Goal: Information Seeking & Learning: Check status

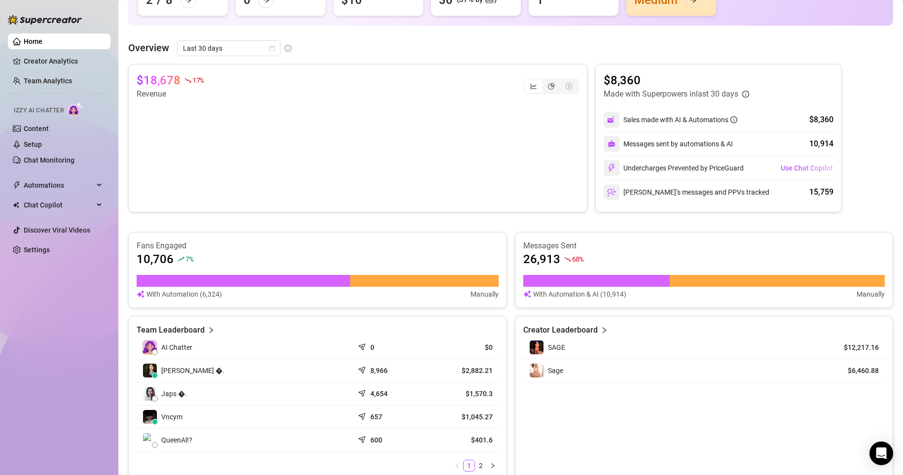
scroll to position [98, 0]
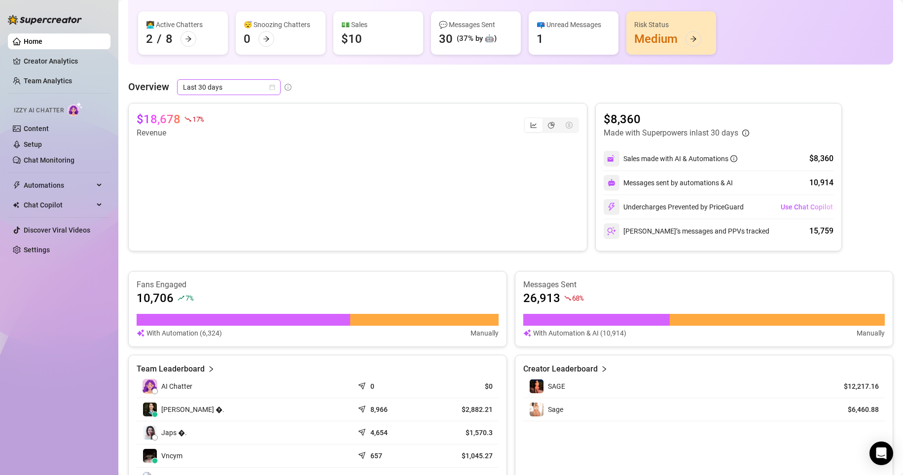
click at [248, 93] on span "Last 30 days" at bounding box center [229, 87] width 92 height 15
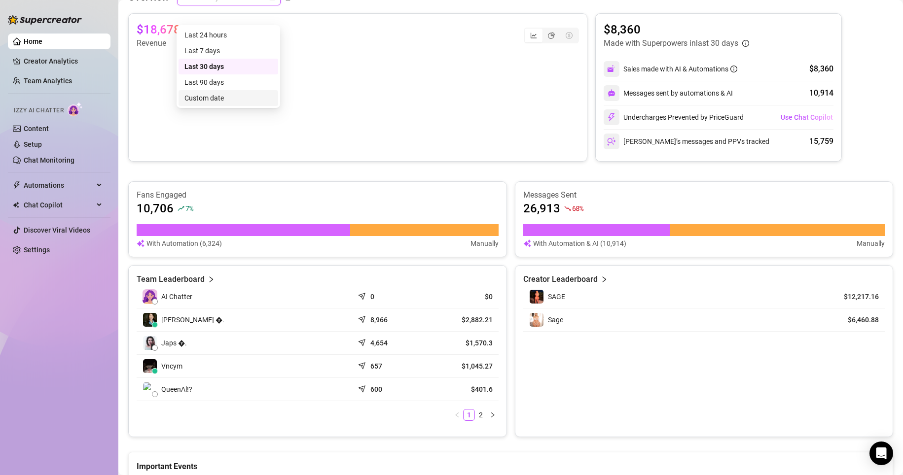
scroll to position [196, 0]
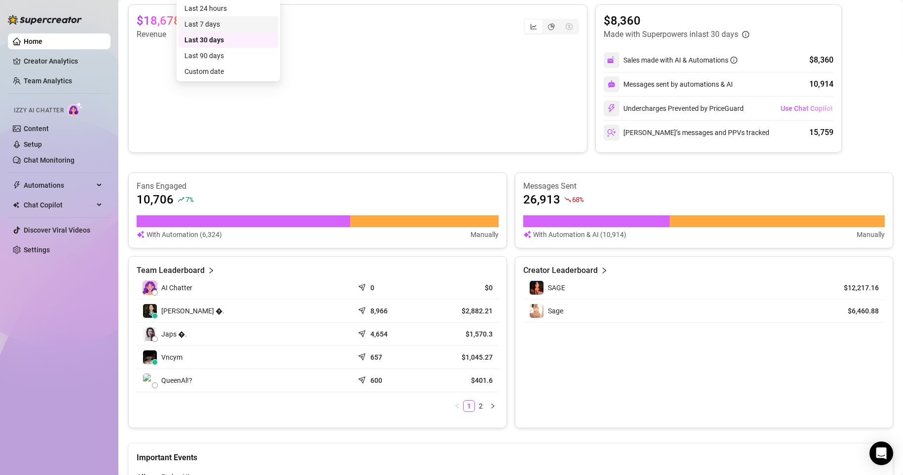
click at [233, 26] on div "Last 7 days" at bounding box center [228, 24] width 88 height 11
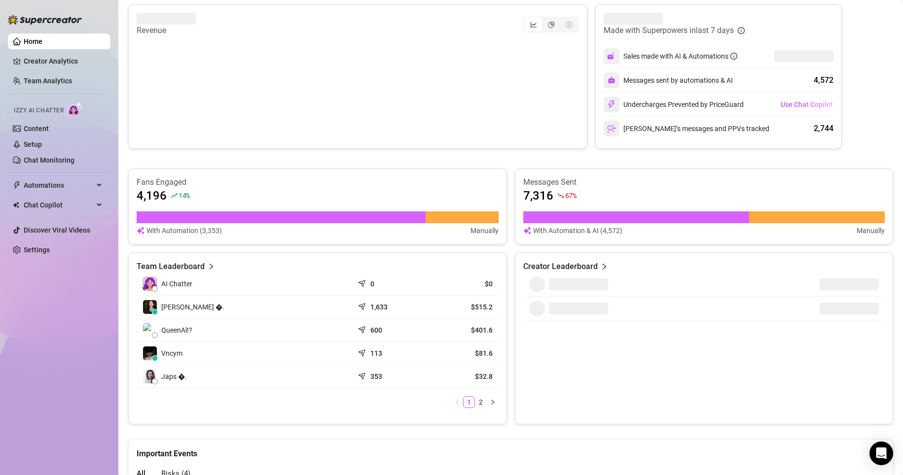
click at [353, 170] on div "Fans Engaged 4,196 14 % With Automation (3,353) Manually" at bounding box center [317, 207] width 379 height 76
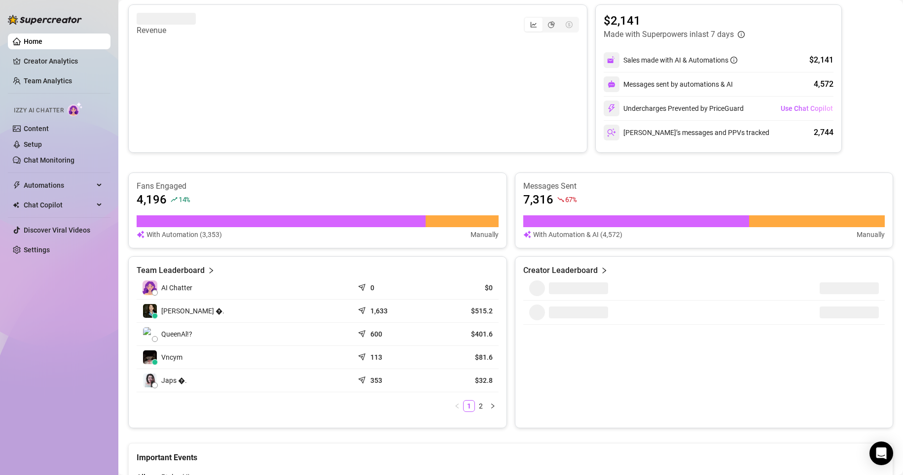
click at [568, 345] on div "Creator Leaderboard" at bounding box center [704, 342] width 379 height 172
click at [486, 171] on div "$4,150 8 % Revenue $2,141 Made with Superpowers in last 7 days Sales made with …" at bounding box center [510, 216] width 765 height 424
click at [475, 371] on link "2" at bounding box center [480, 406] width 11 height 11
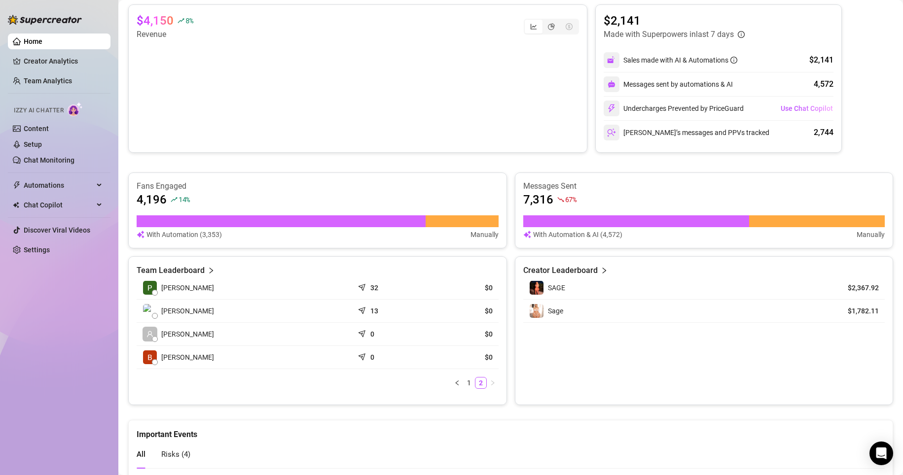
click at [465, 371] on div "[PERSON_NAME] 32 $0 [PERSON_NAME] 13 $0 [PERSON_NAME] 0 $0 [PERSON_NAME] 0 $0 1…" at bounding box center [318, 333] width 362 height 112
click at [466, 371] on link "1" at bounding box center [468, 383] width 11 height 11
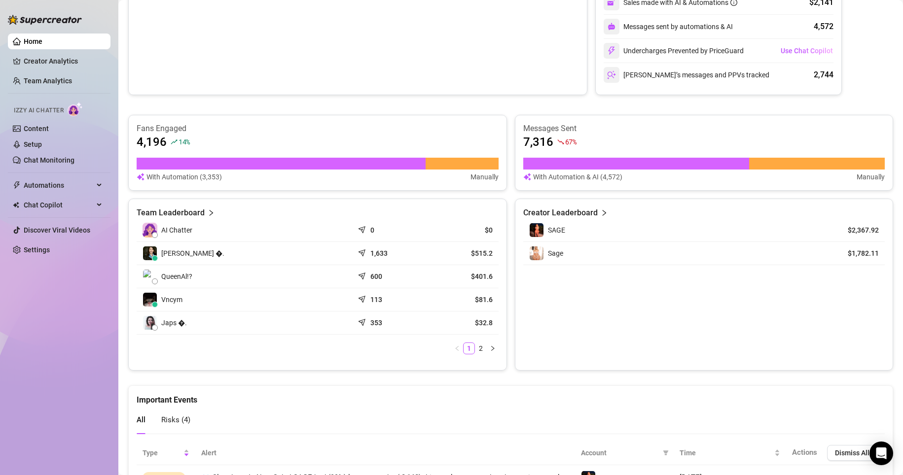
scroll to position [393, 0]
